Goal: Obtain resource: Download file/media

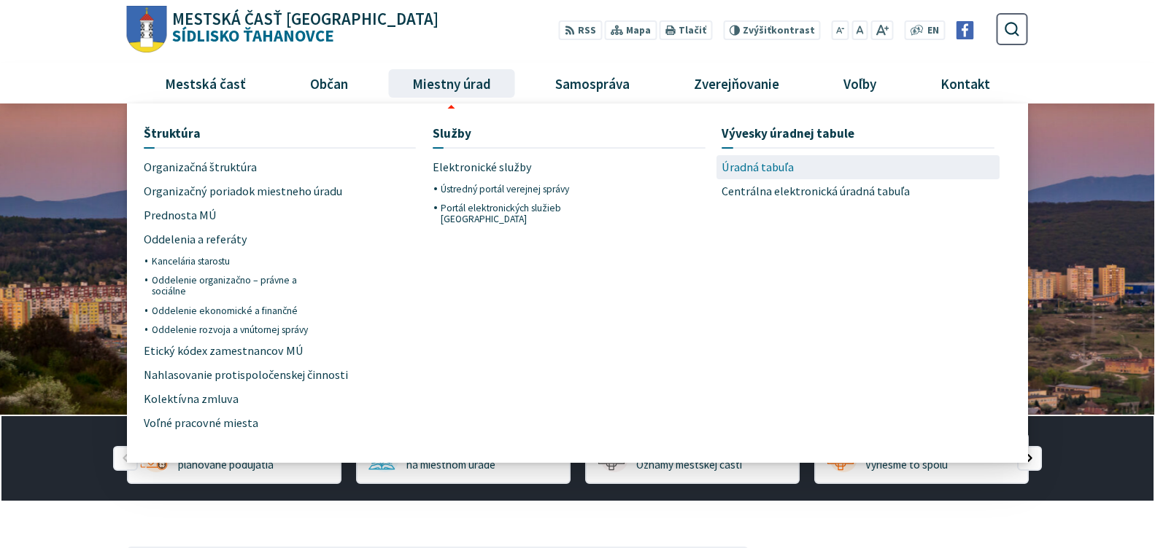
click at [760, 167] on span "Úradná tabuľa" at bounding box center [757, 167] width 72 height 24
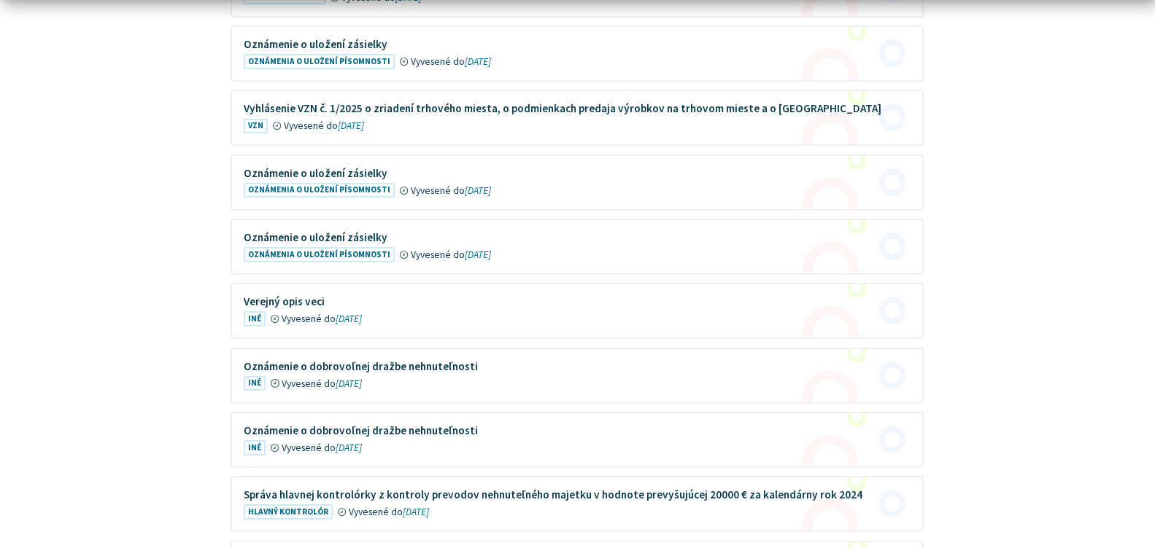
scroll to position [959, 0]
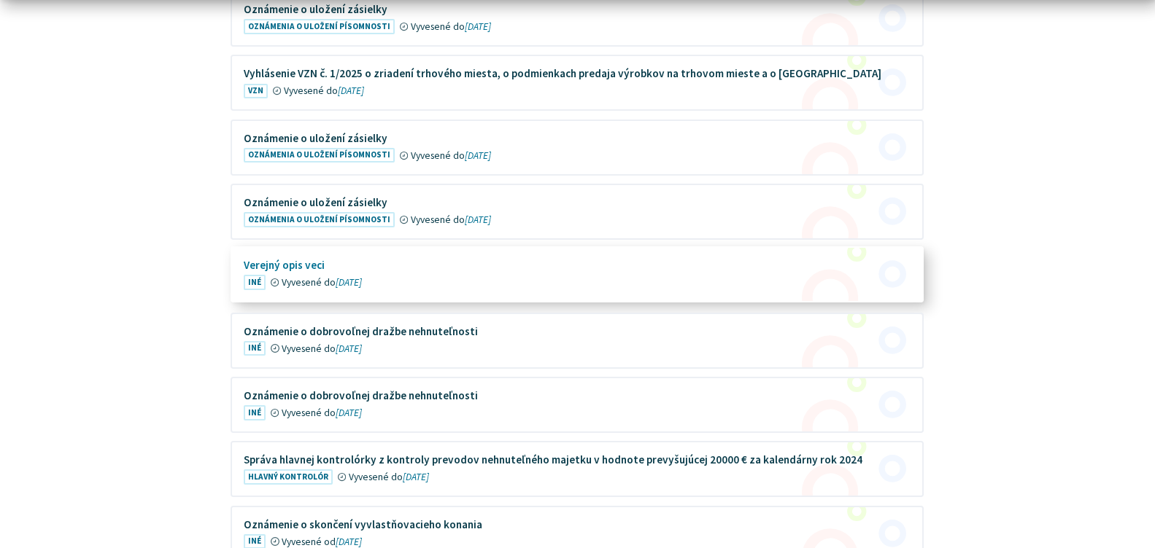
click at [289, 260] on figure at bounding box center [577, 274] width 690 height 53
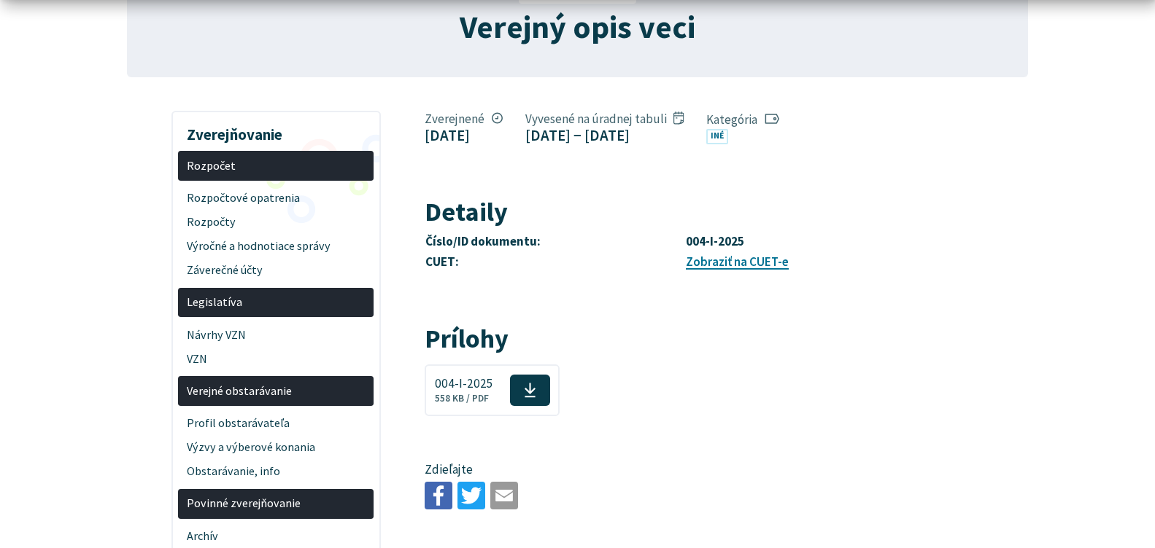
scroll to position [179, 0]
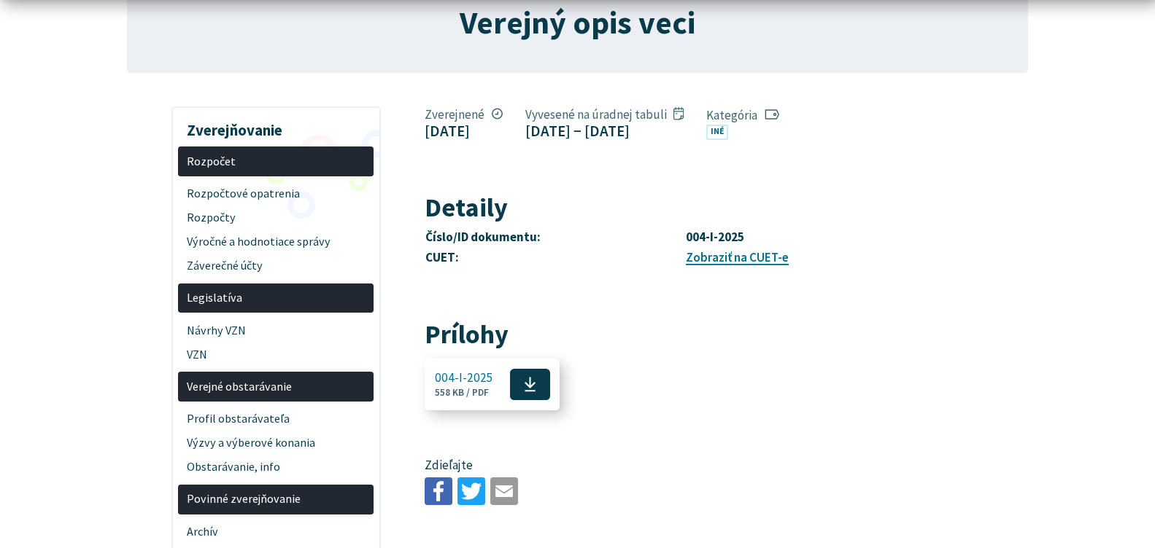
click at [532, 377] on span at bounding box center [530, 385] width 40 height 32
